Goal: Find specific page/section: Find specific page/section

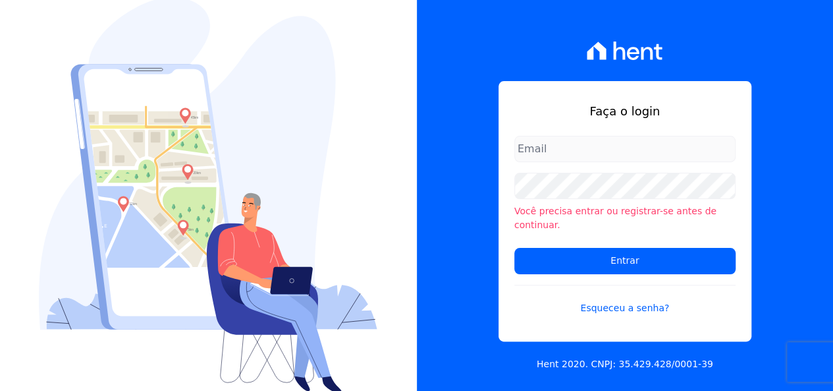
type input "[EMAIL_ADDRESS][DOMAIN_NAME]"
click at [553, 268] on form "loyane@jcrcob.com.br Você precisa entrar ou registrar-se antes de continuar. En…" at bounding box center [624, 233] width 221 height 195
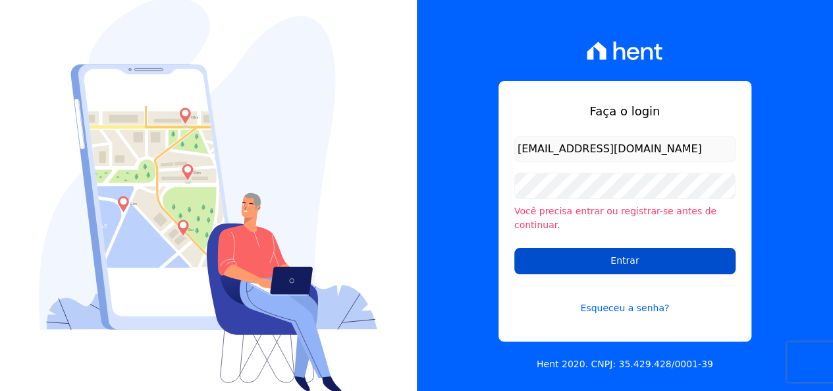
click at [565, 248] on input "Entrar" at bounding box center [624, 261] width 221 height 26
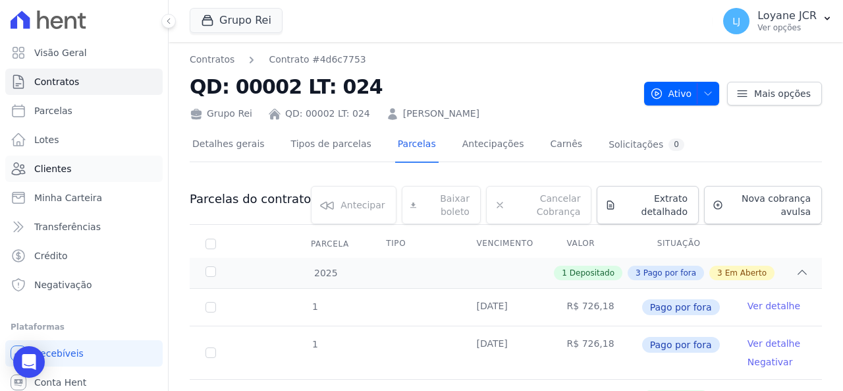
click at [70, 167] on link "Clientes" at bounding box center [83, 168] width 157 height 26
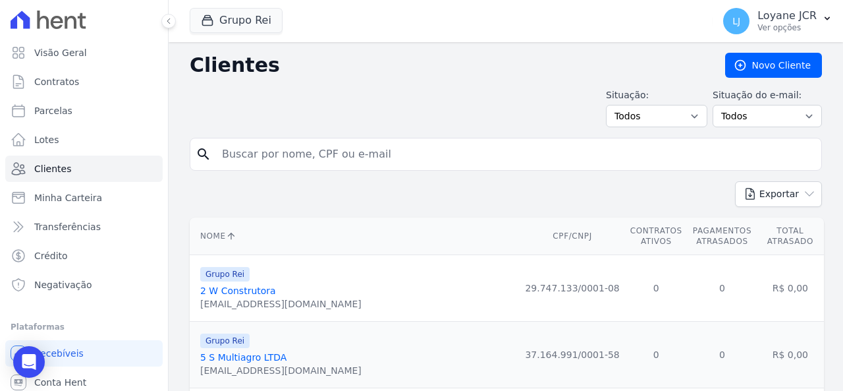
click at [350, 159] on input "search" at bounding box center [515, 154] width 602 height 26
paste input "[PERSON_NAME] [PERSON_NAME] CARRIJO"
type input "[PERSON_NAME] [PERSON_NAME] CARRIJO"
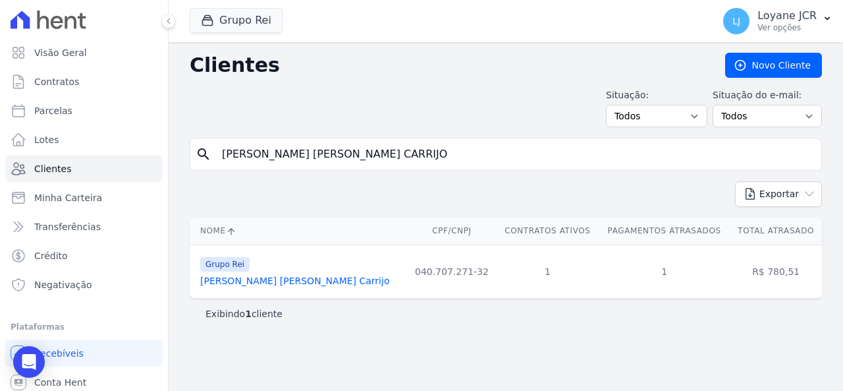
click at [288, 280] on link "[PERSON_NAME] [PERSON_NAME] Carrijo" at bounding box center [294, 280] width 189 height 11
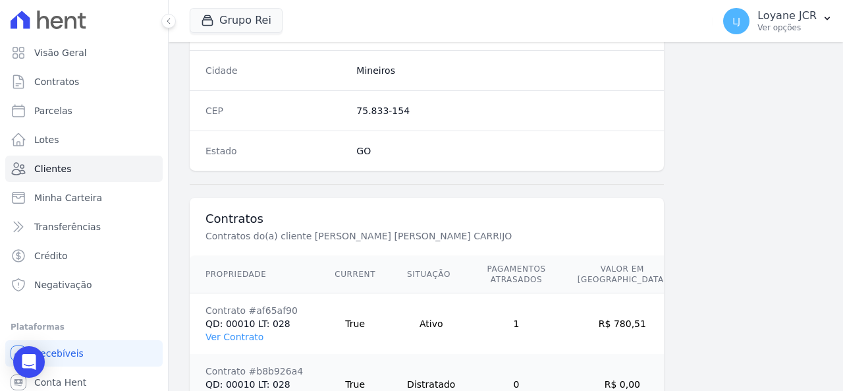
scroll to position [906, 0]
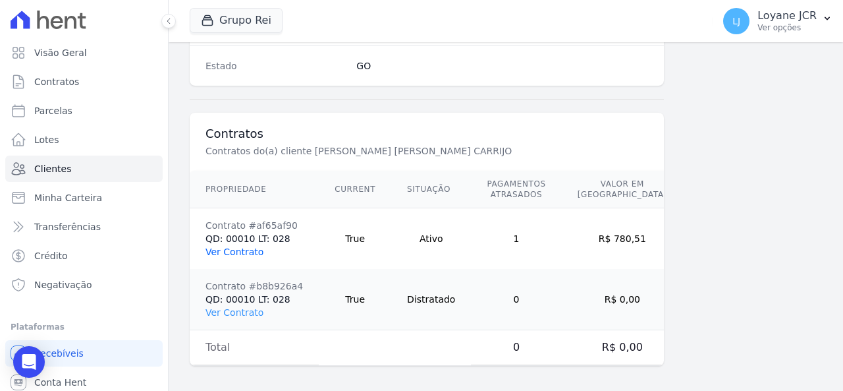
click at [252, 246] on link "Ver Contrato" at bounding box center [234, 251] width 58 height 11
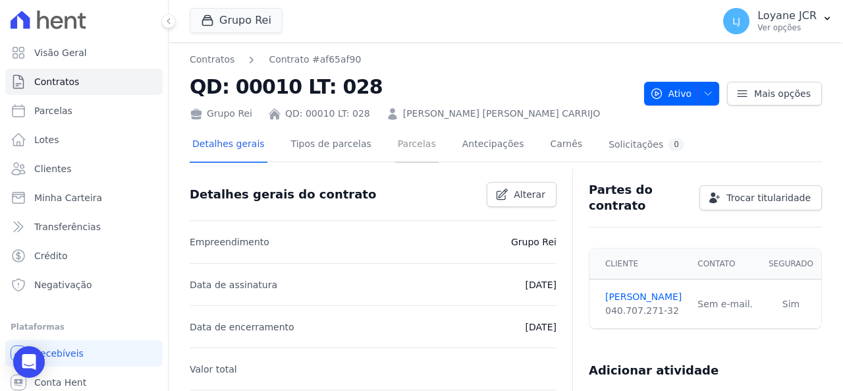
click at [395, 146] on link "Parcelas" at bounding box center [416, 145] width 43 height 35
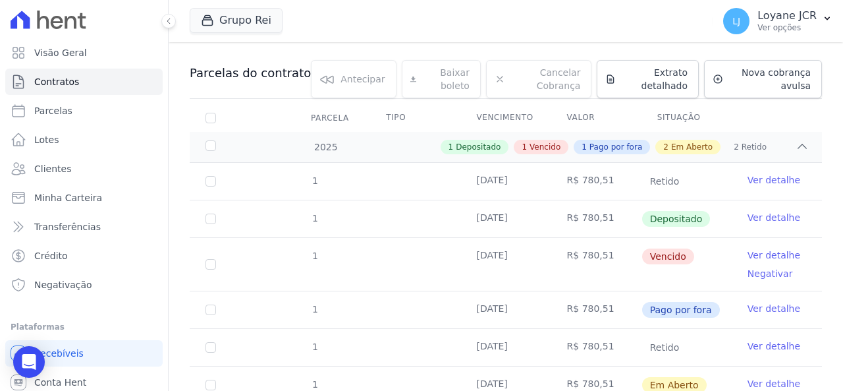
scroll to position [132, 0]
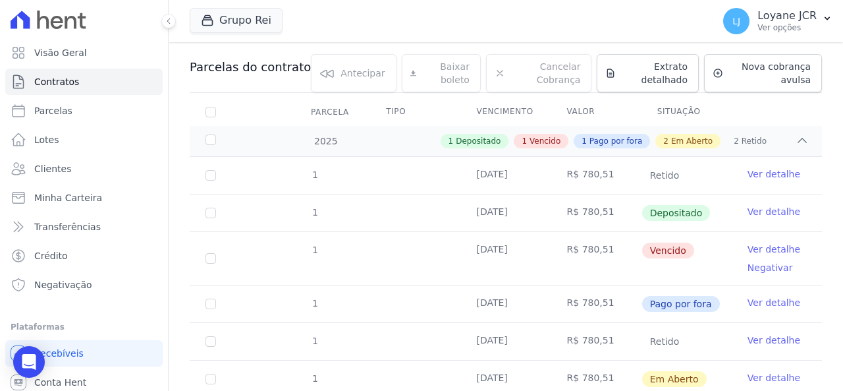
click at [752, 296] on link "Ver detalhe" at bounding box center [773, 302] width 53 height 13
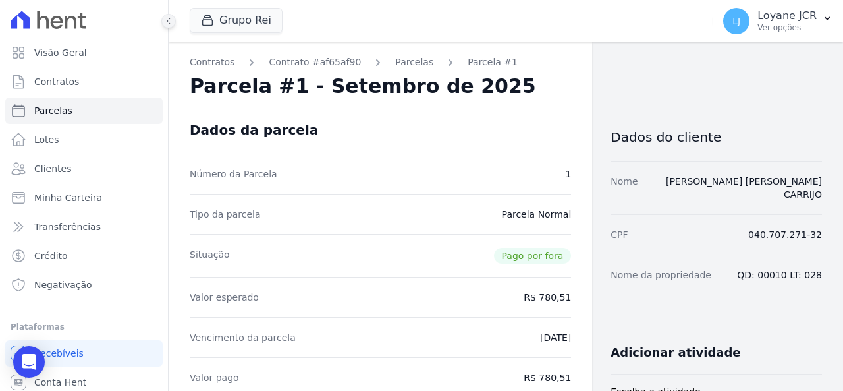
click at [166, 21] on icon at bounding box center [169, 21] width 8 height 8
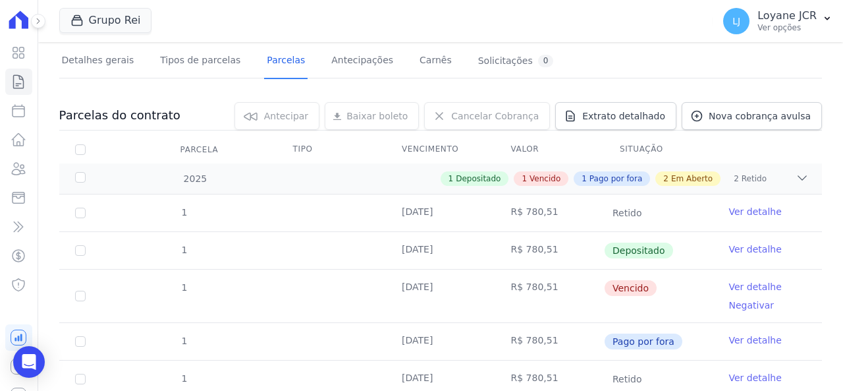
scroll to position [132, 0]
